Goal: Task Accomplishment & Management: Manage account settings

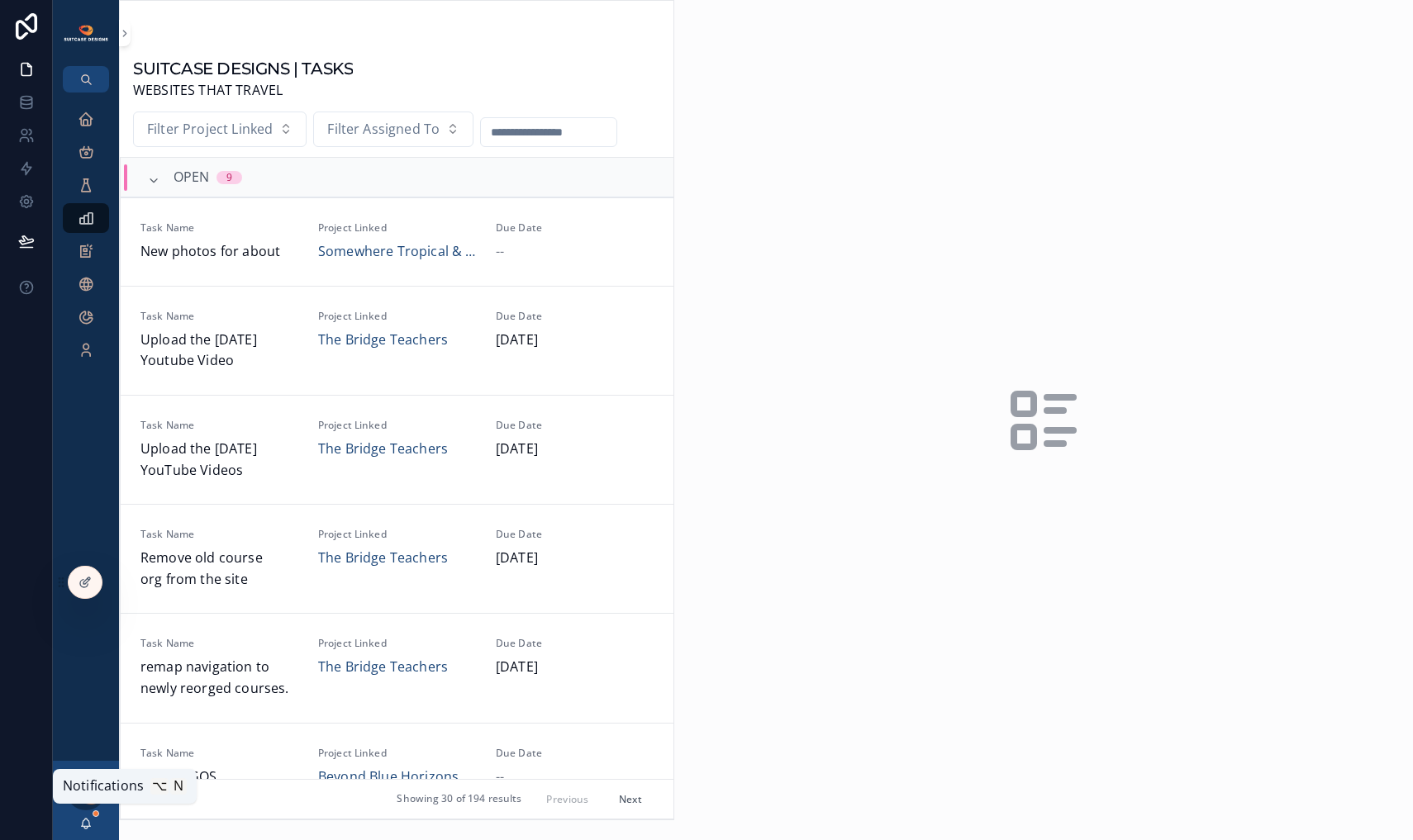
click at [89, 825] on icon "scrollable content" at bounding box center [87, 822] width 9 height 7
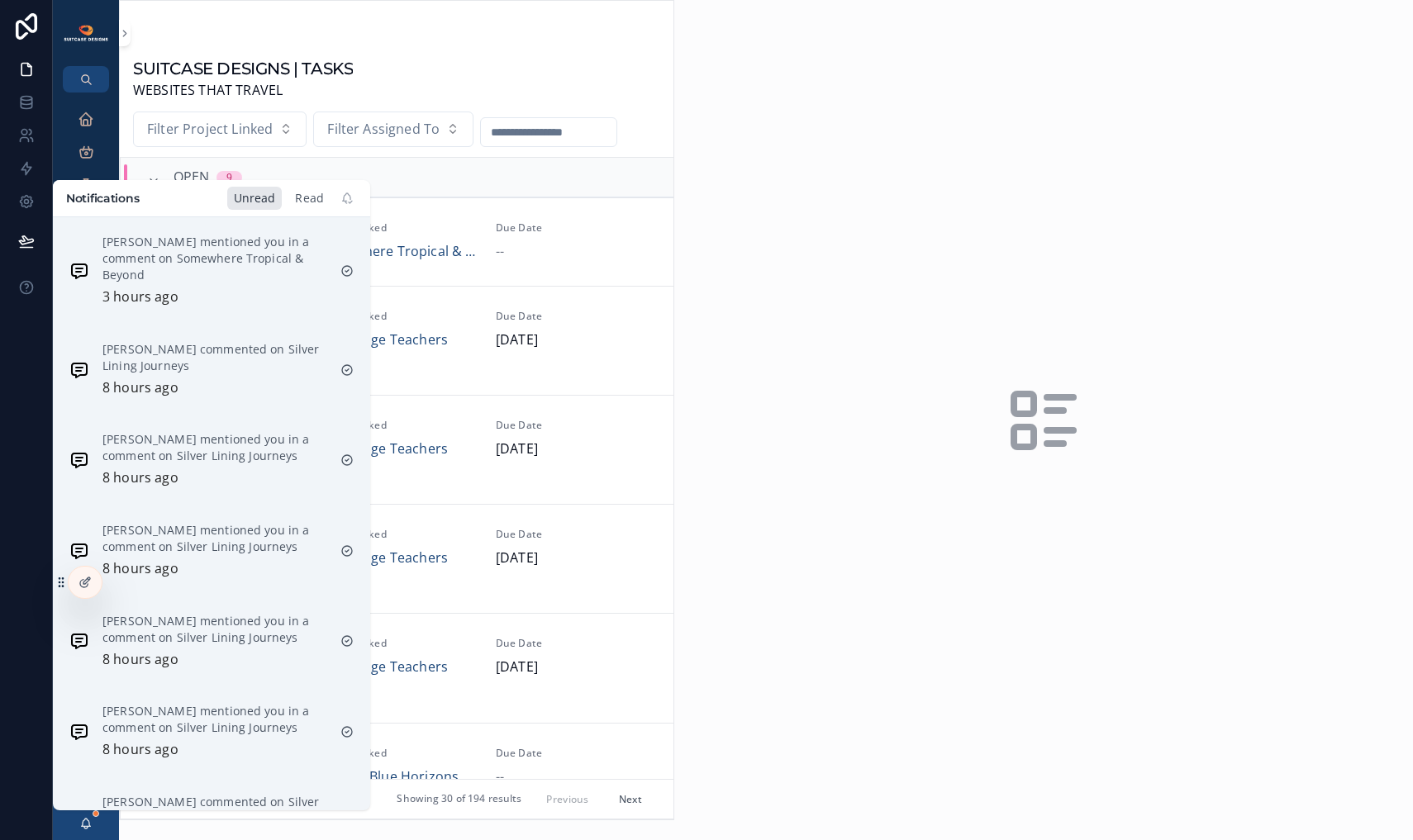
click at [316, 197] on div "Read" at bounding box center [309, 198] width 42 height 23
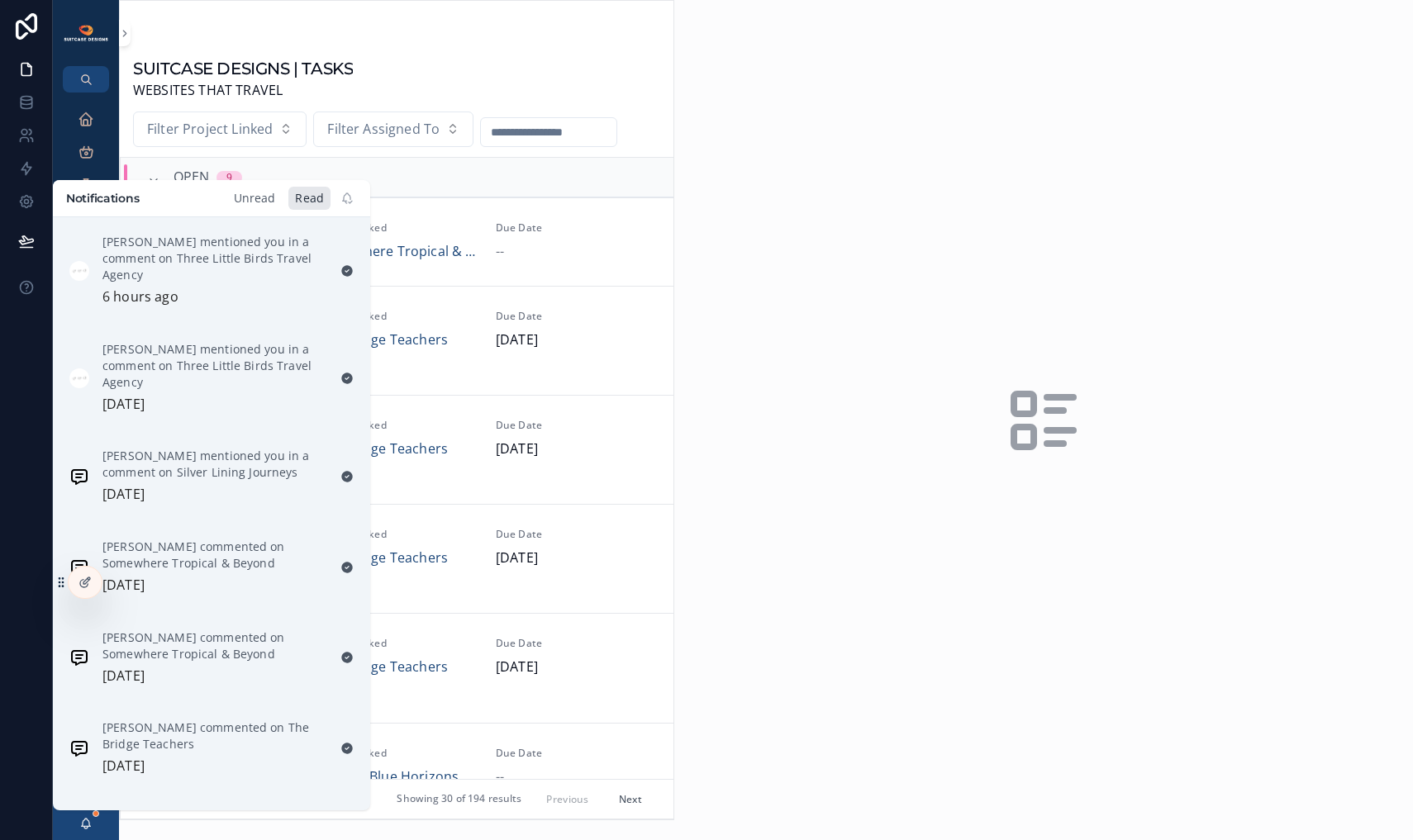
click at [266, 197] on div "Unread" at bounding box center [254, 198] width 55 height 23
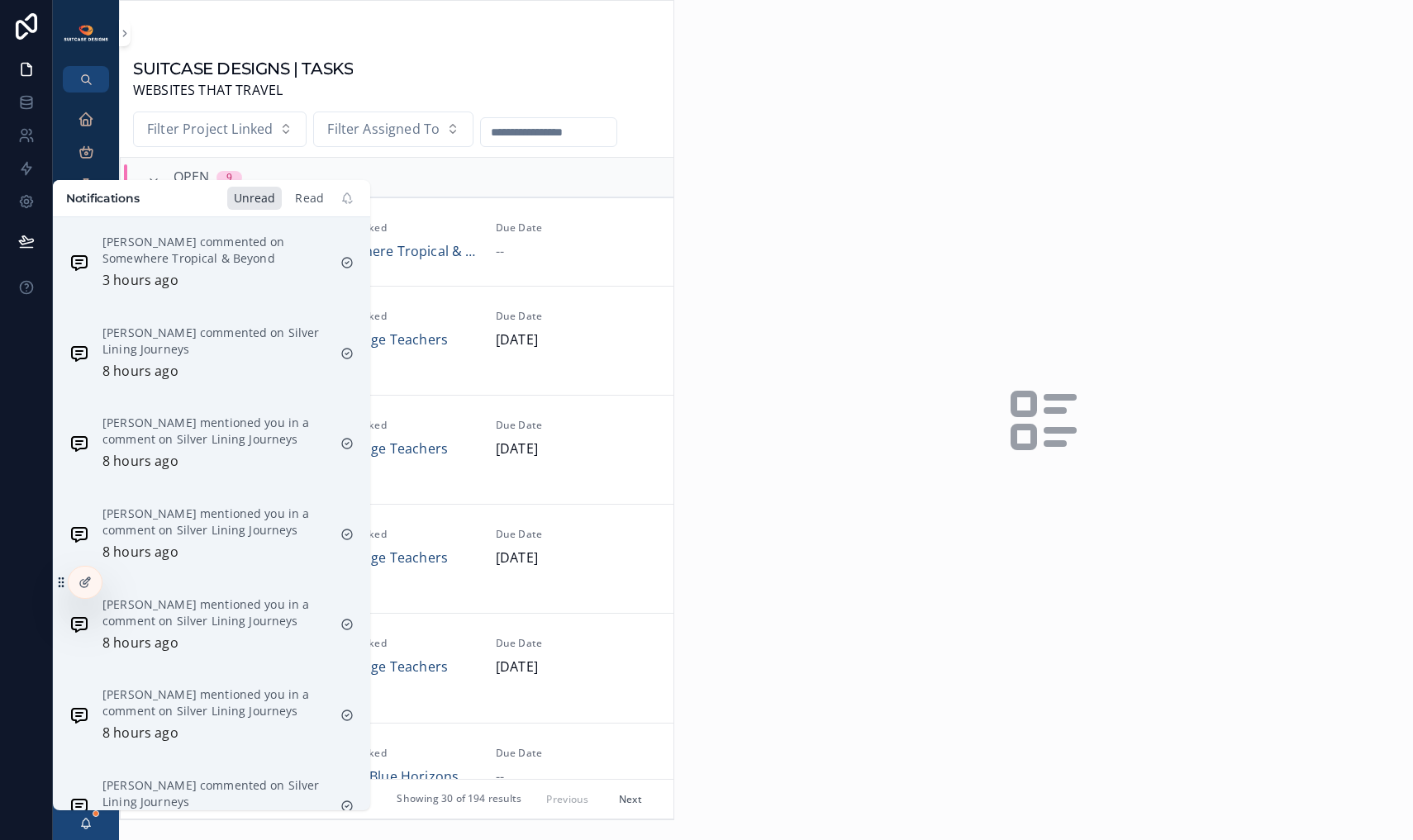
click at [309, 204] on div "Read" at bounding box center [309, 198] width 42 height 23
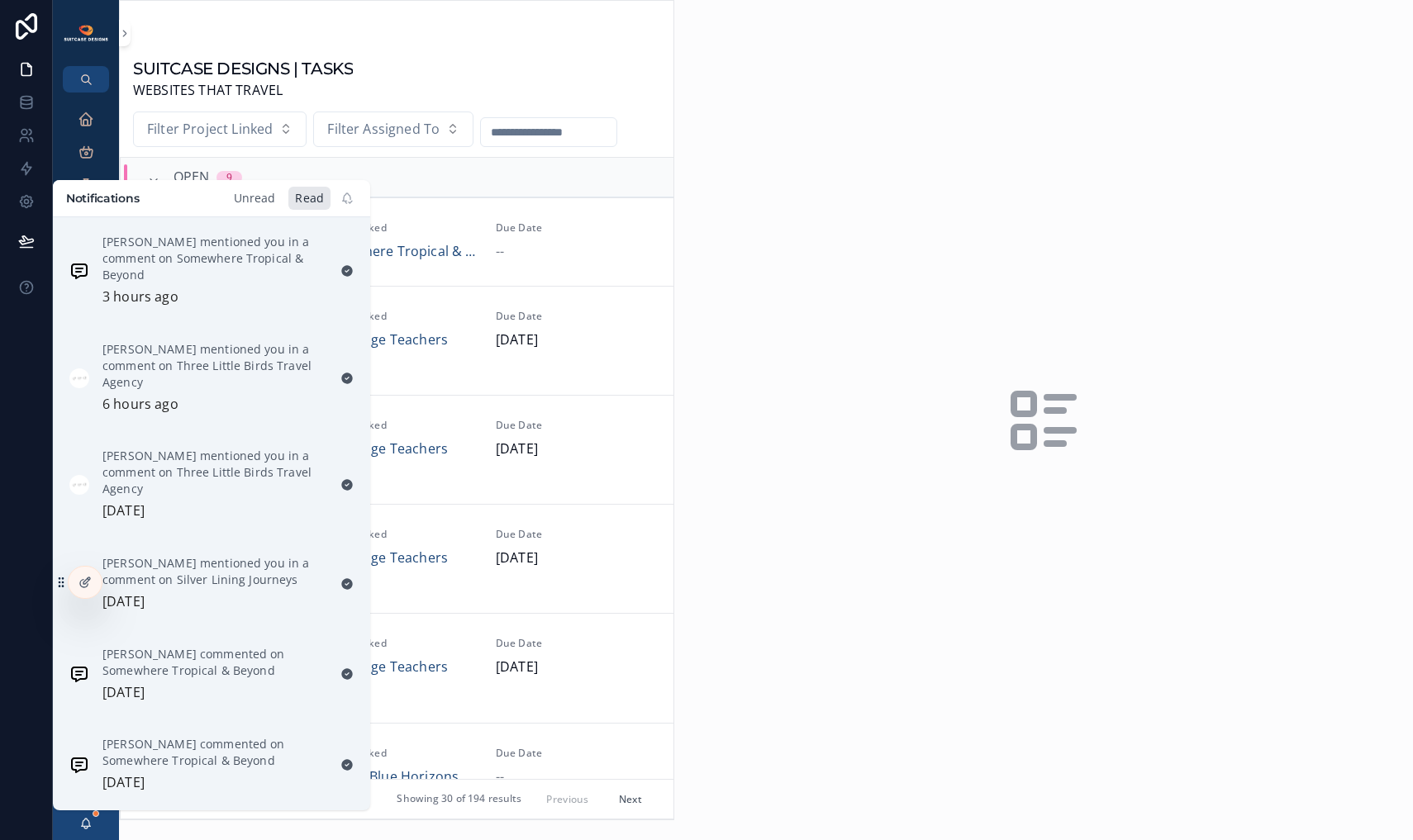
click at [253, 205] on div "Unread" at bounding box center [254, 198] width 55 height 23
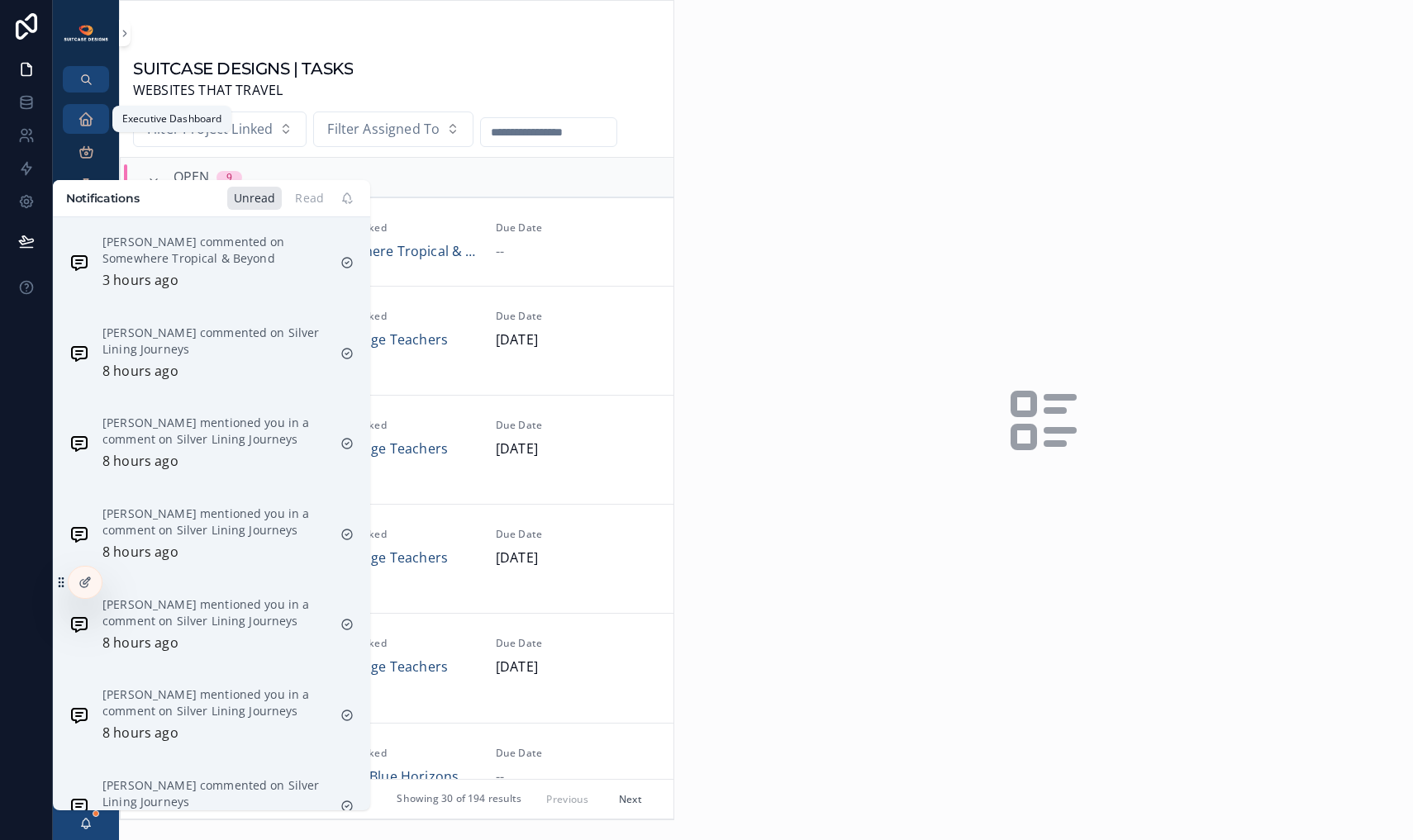
click at [91, 120] on icon "scrollable content" at bounding box center [86, 119] width 17 height 17
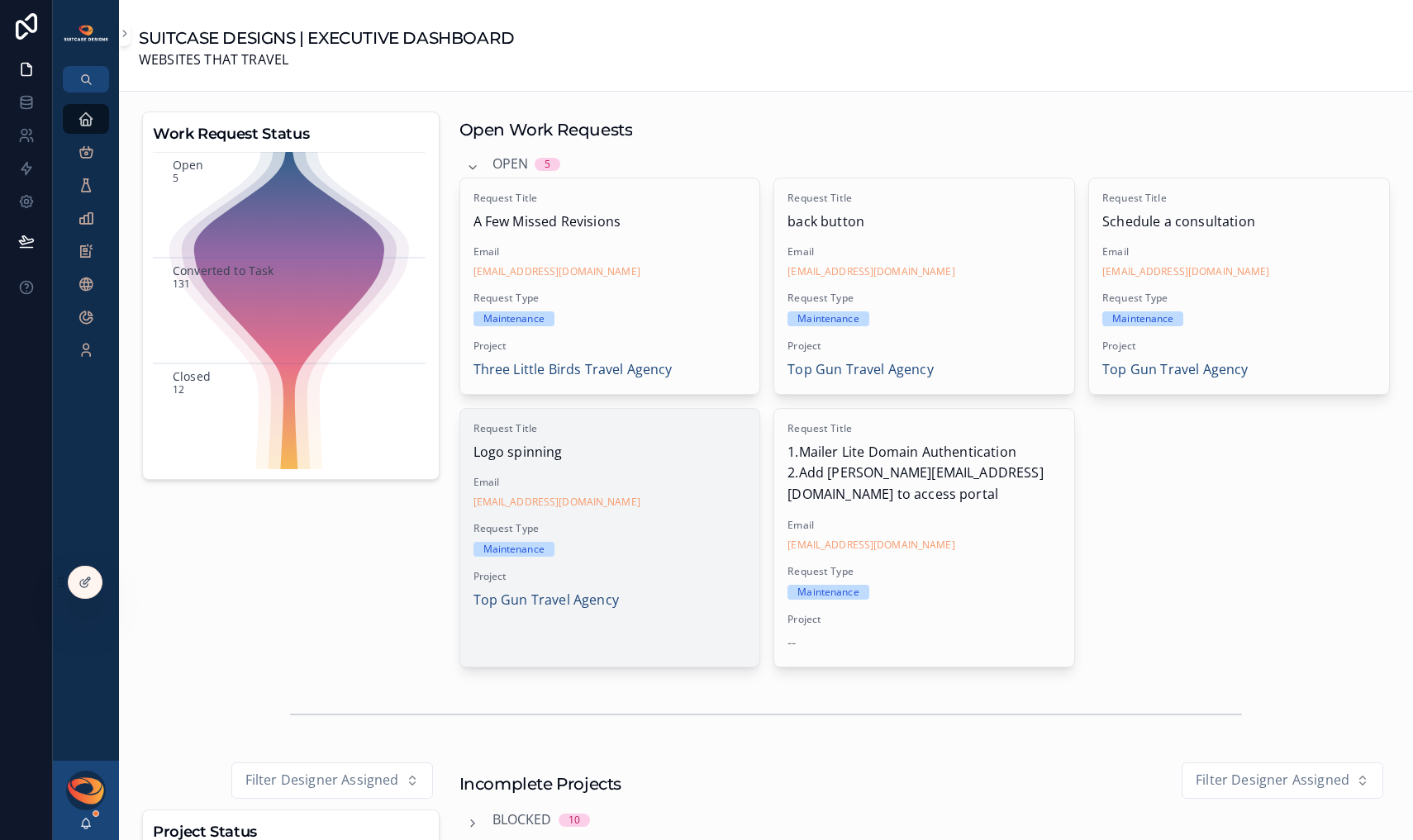
click at [659, 467] on div "Request Title Logo spinning Email [EMAIL_ADDRESS][DOMAIN_NAME] Request Type Mai…" at bounding box center [610, 517] width 300 height 216
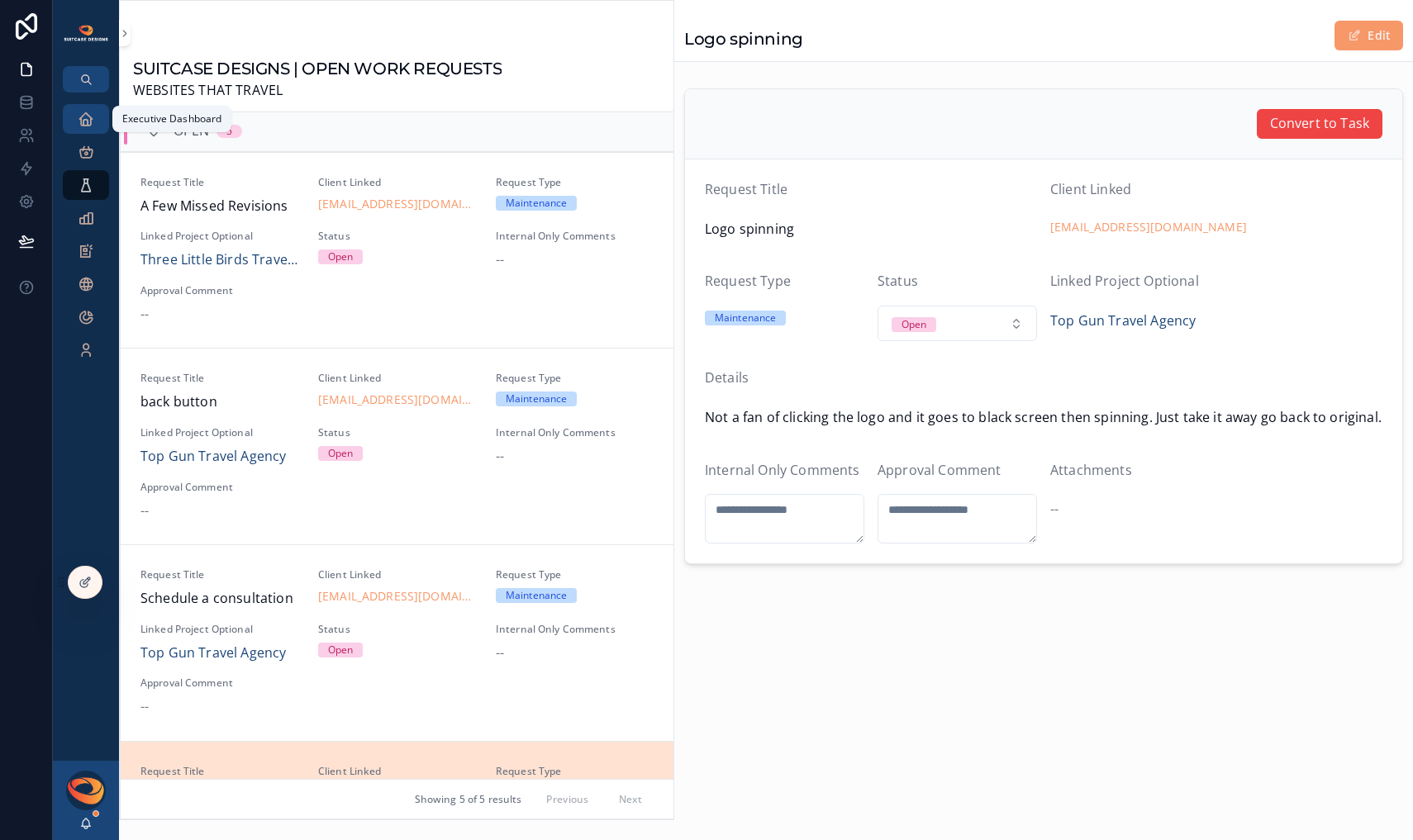
click at [86, 124] on icon "scrollable content" at bounding box center [86, 119] width 17 height 17
